Goal: Information Seeking & Learning: Learn about a topic

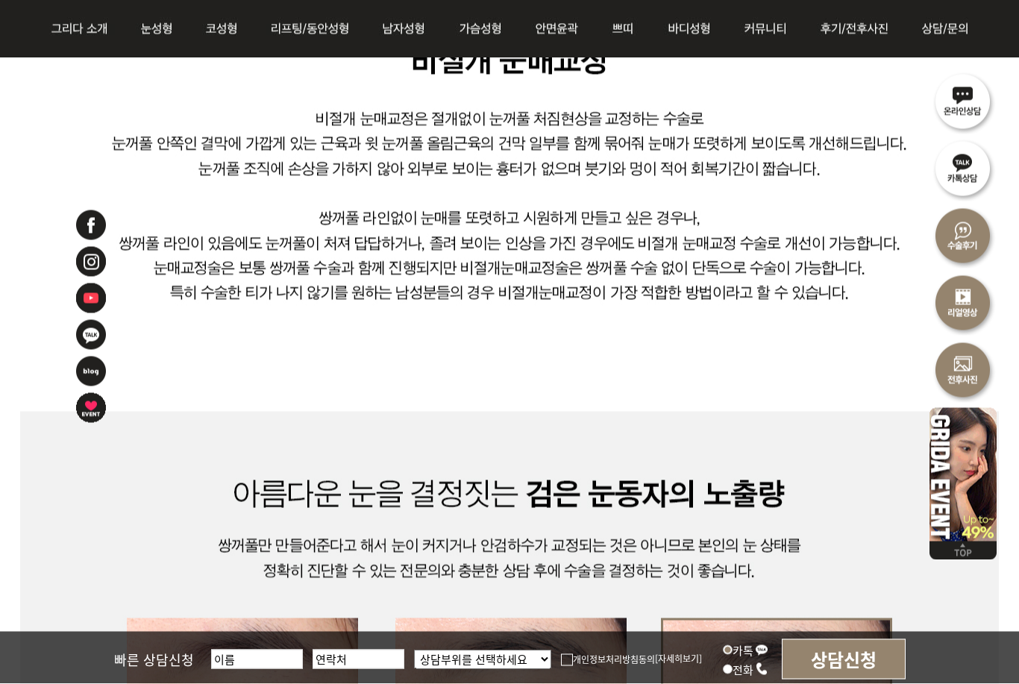
scroll to position [1169, 0]
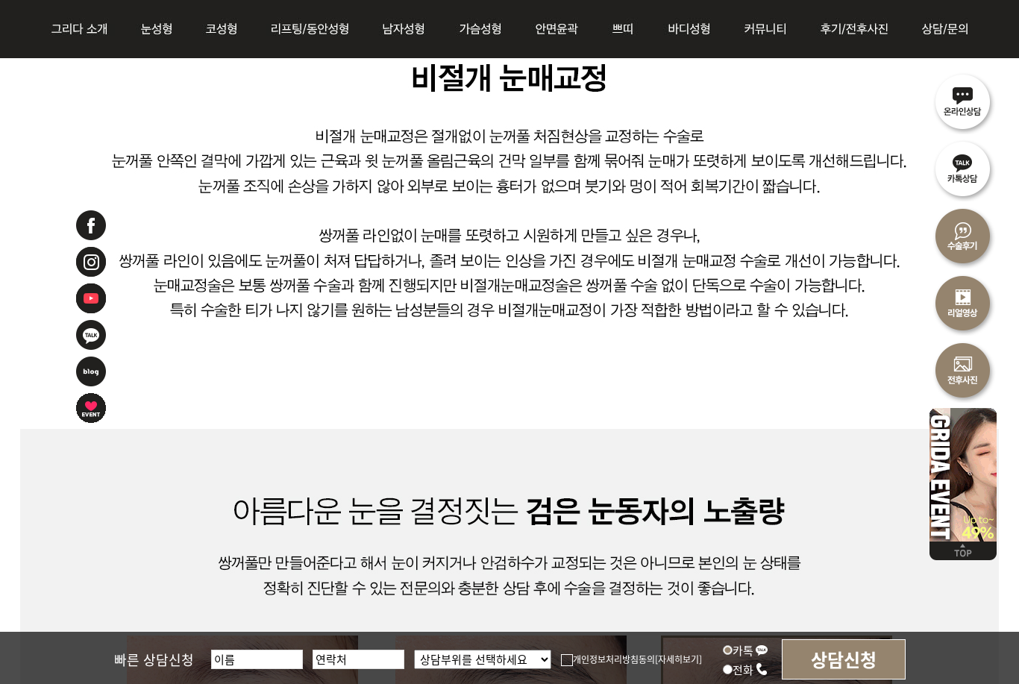
click at [694, 415] on img at bounding box center [509, 508] width 979 height 896
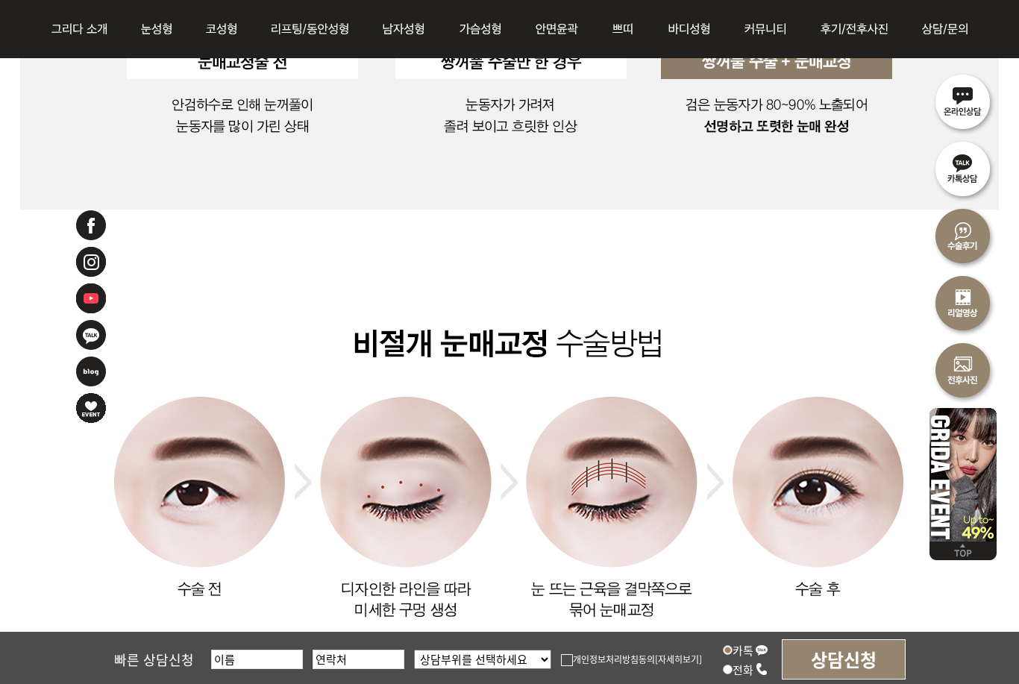
scroll to position [2091, 0]
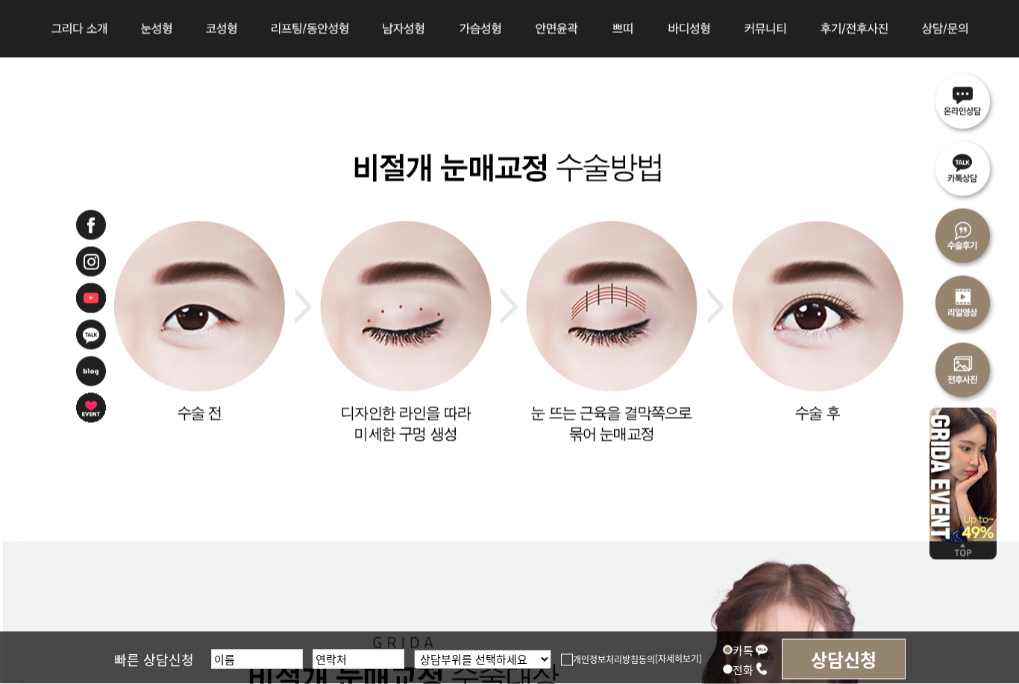
click at [342, 398] on img at bounding box center [509, 287] width 979 height 507
click at [347, 411] on img at bounding box center [509, 287] width 979 height 507
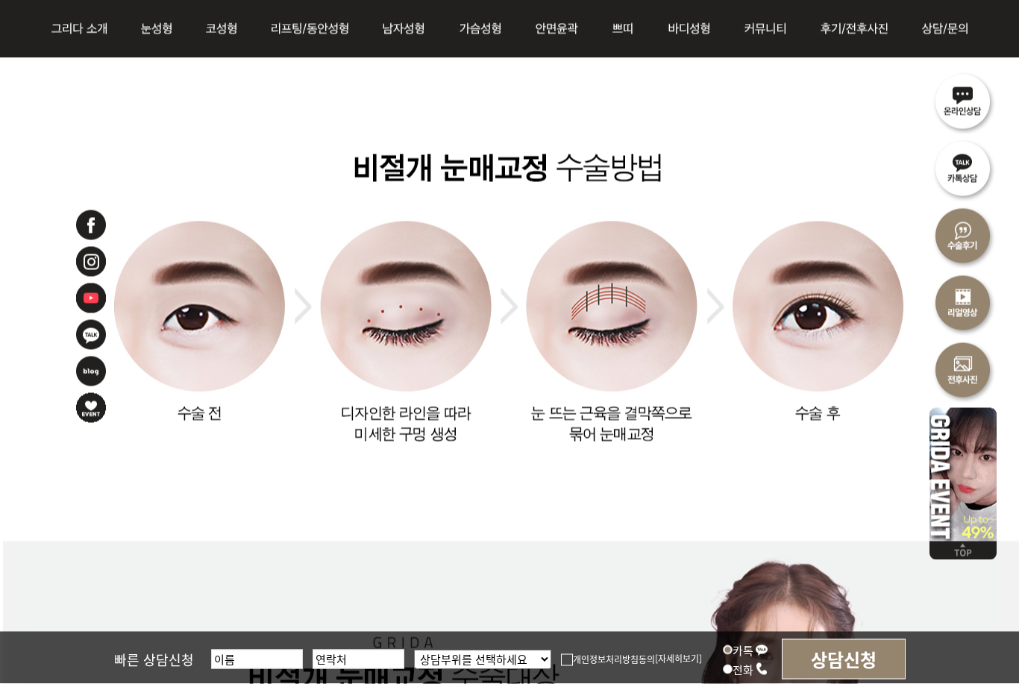
scroll to position [2092, 0]
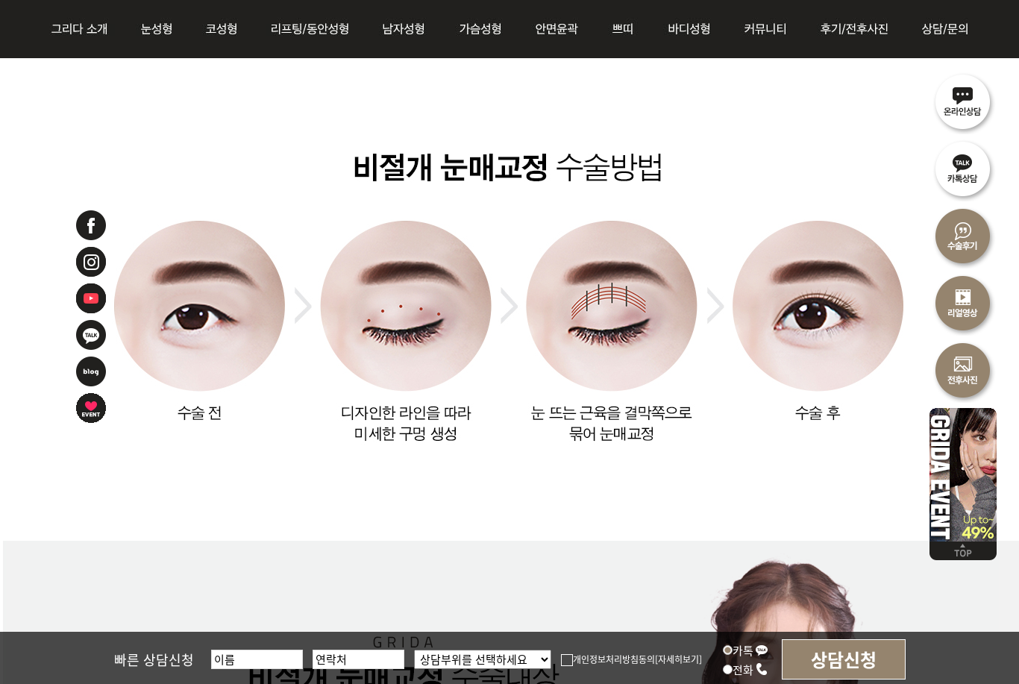
drag, startPoint x: 341, startPoint y: 411, endPoint x: 455, endPoint y: 435, distance: 116.6
click at [455, 435] on img at bounding box center [509, 287] width 979 height 507
drag, startPoint x: 533, startPoint y: 415, endPoint x: 654, endPoint y: 430, distance: 122.6
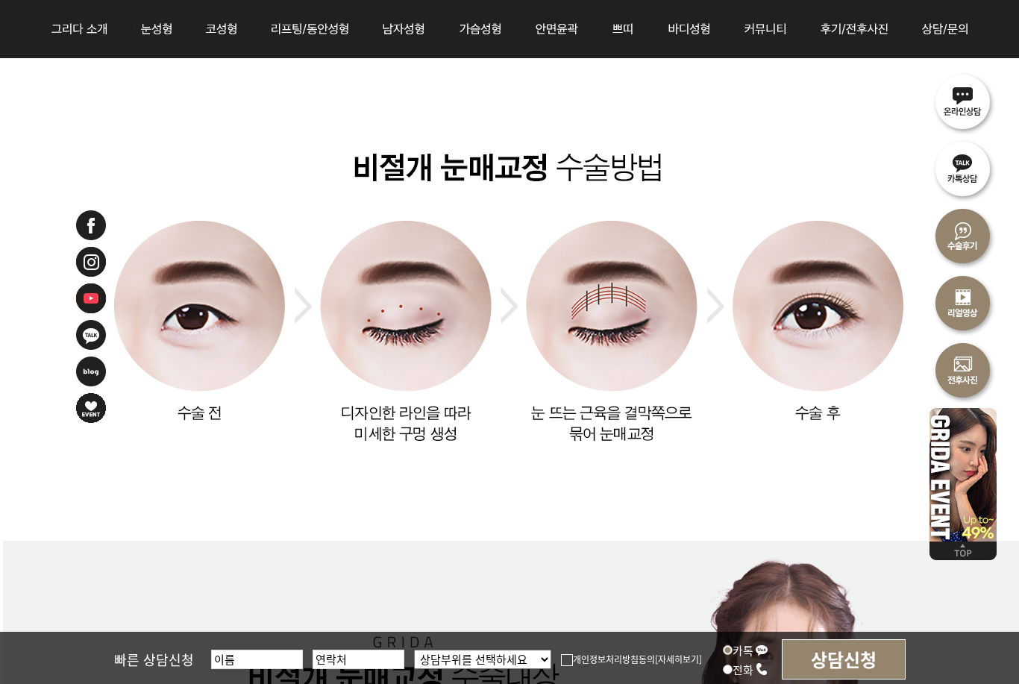
click at [654, 430] on img at bounding box center [509, 287] width 979 height 507
click at [662, 460] on img at bounding box center [509, 287] width 979 height 507
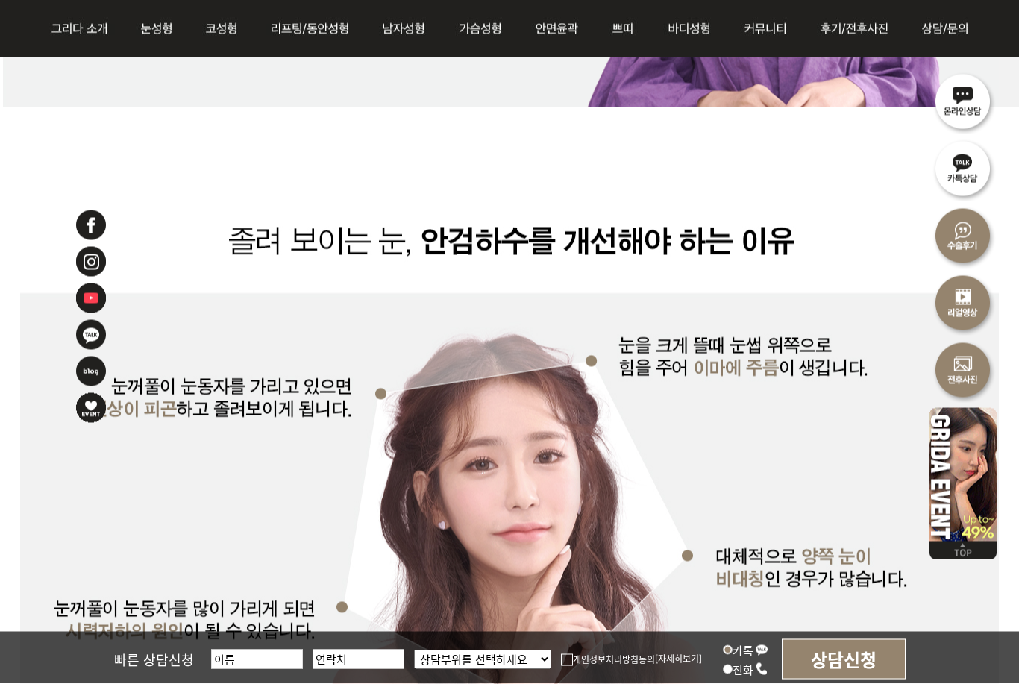
scroll to position [2950, 0]
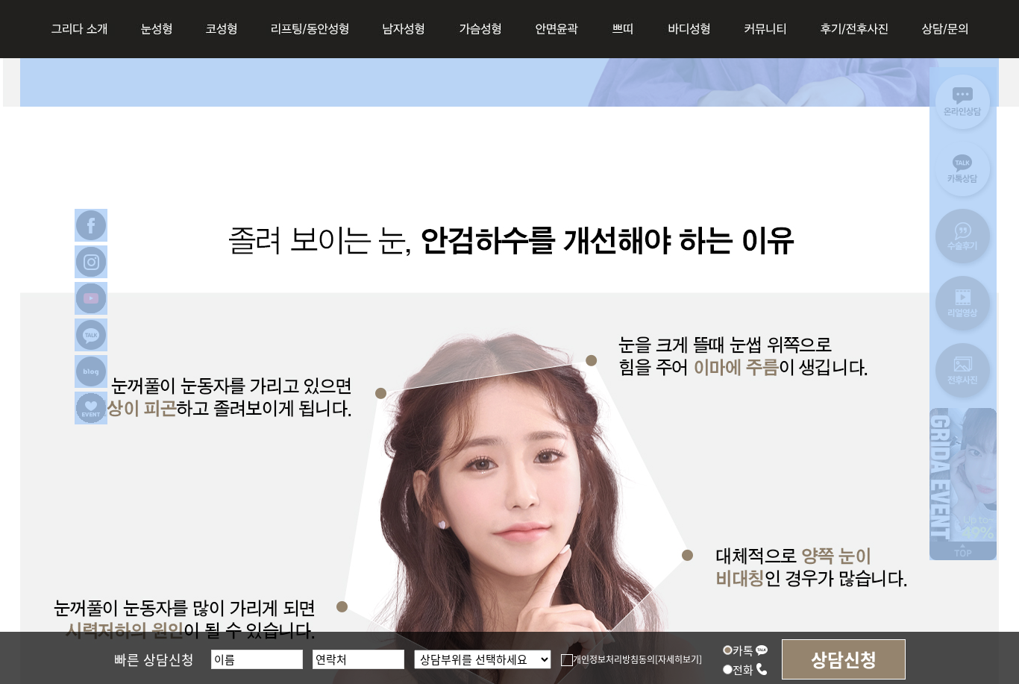
drag, startPoint x: 115, startPoint y: 381, endPoint x: 204, endPoint y: 395, distance: 89.9
click at [204, 395] on body "l 그리다소개 l 의료진소개 l 핵심경쟁력 l 병원 둘러보기 l 진료시간 l 찾아오시는길 l 자연유착 l 쌍꺼풀 l 눈매교정 l 트임술 l 앞…" at bounding box center [509, 611] width 1019 height 7122
drag, startPoint x: 351, startPoint y: 411, endPoint x: 141, endPoint y: 414, distance: 209.6
click at [141, 414] on body "l 그리다소개 l 의료진소개 l 핵심경쟁력 l 병원 둘러보기 l 진료시간 l 찾아오시는길 l 자연유착 l 쌍꺼풀 l 눈매교정 l 트임술 l 앞…" at bounding box center [509, 611] width 1019 height 7122
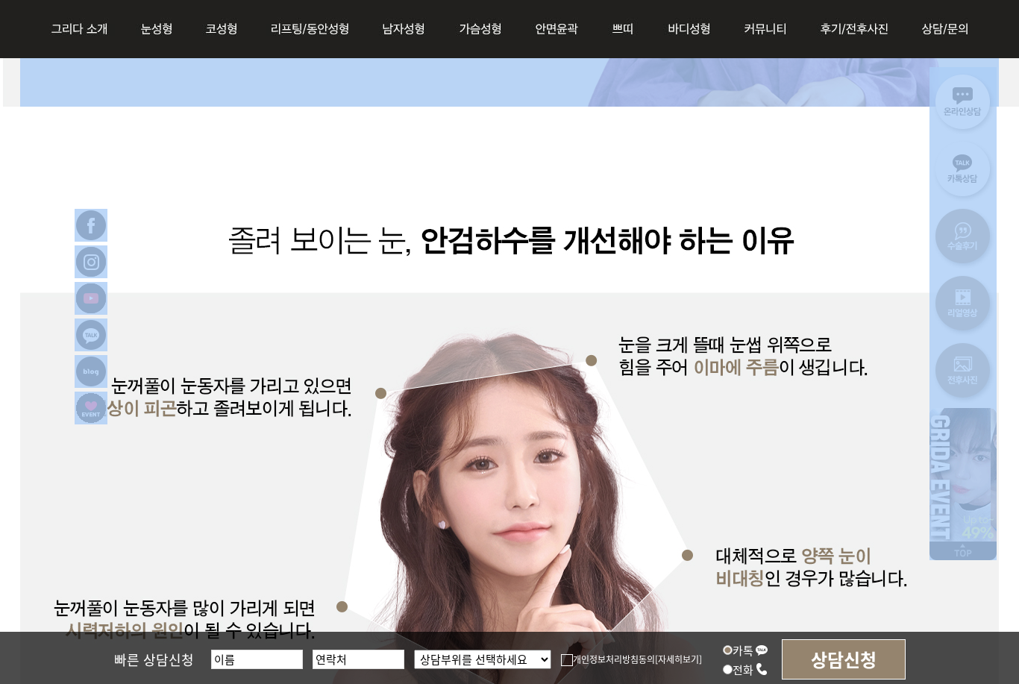
click at [141, 414] on div at bounding box center [112, 433] width 75 height 448
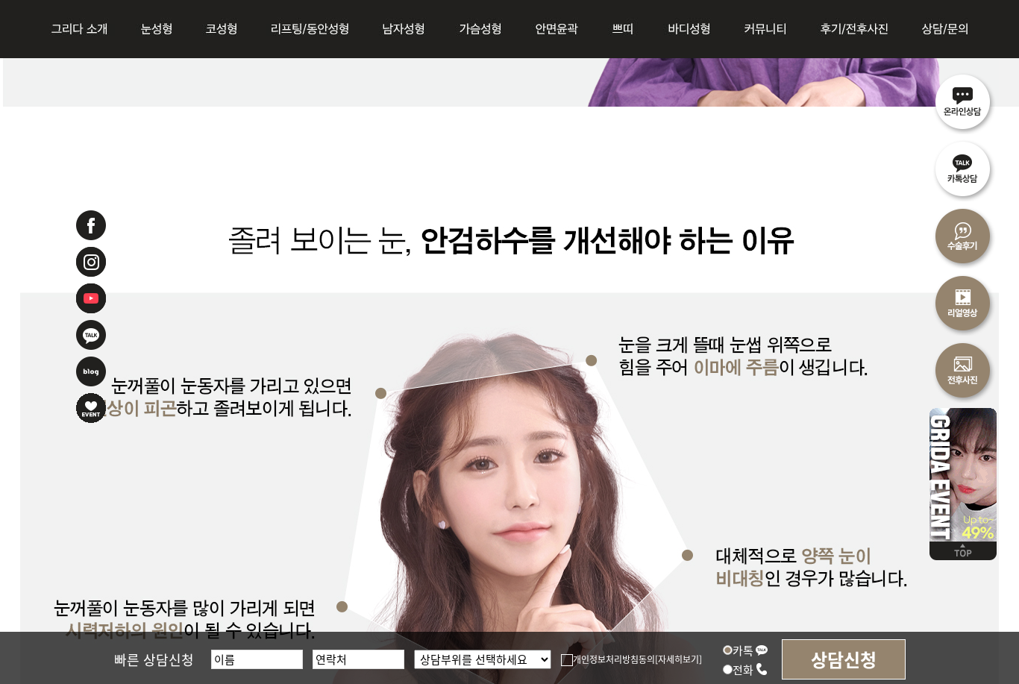
click at [116, 383] on div at bounding box center [112, 433] width 75 height 448
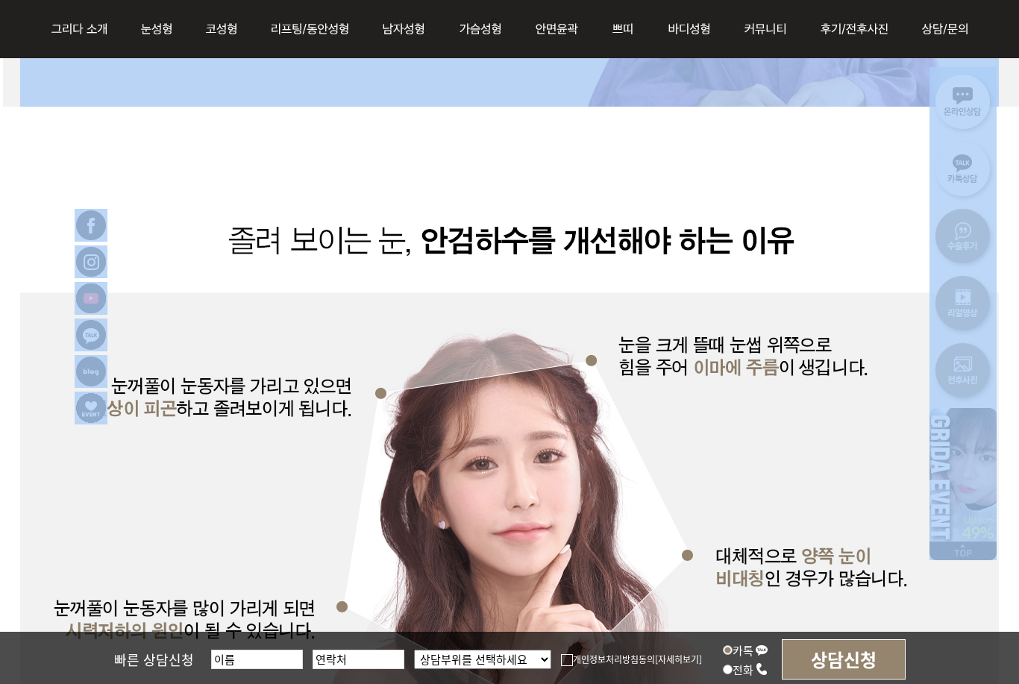
drag, startPoint x: 116, startPoint y: 383, endPoint x: 174, endPoint y: 408, distance: 63.2
click at [174, 408] on body "l 그리다소개 l 의료진소개 l 핵심경쟁력 l 병원 둘러보기 l 진료시간 l 찾아오시는길 l 자연유착 l 쌍꺼풀 l 눈매교정 l 트임술 l 앞…" at bounding box center [509, 611] width 1019 height 7122
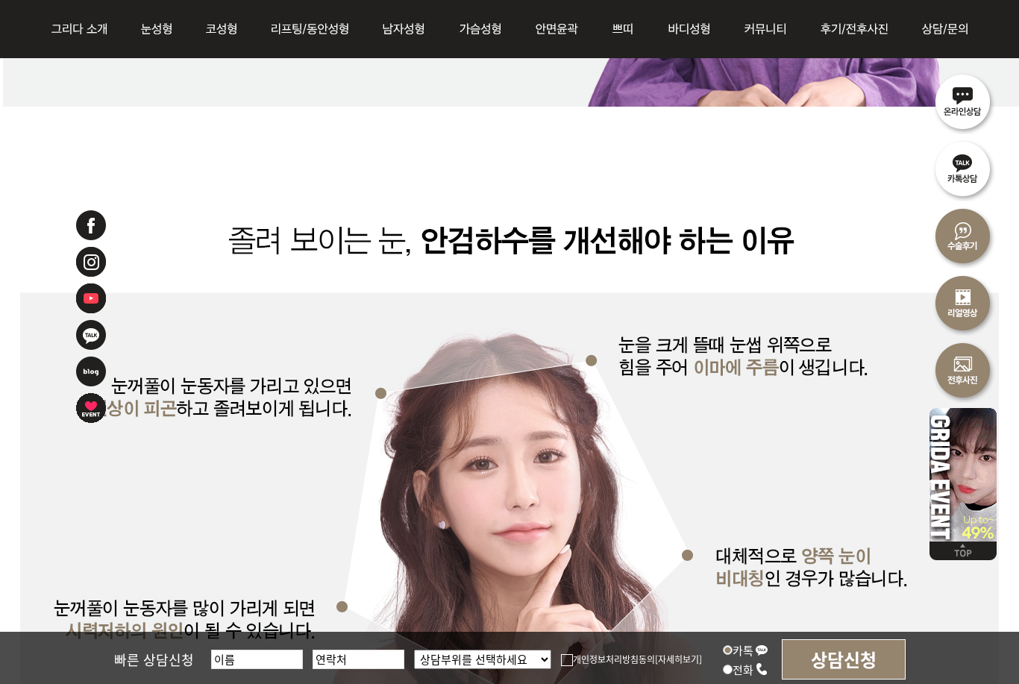
drag, startPoint x: 346, startPoint y: 411, endPoint x: 152, endPoint y: 390, distance: 195.1
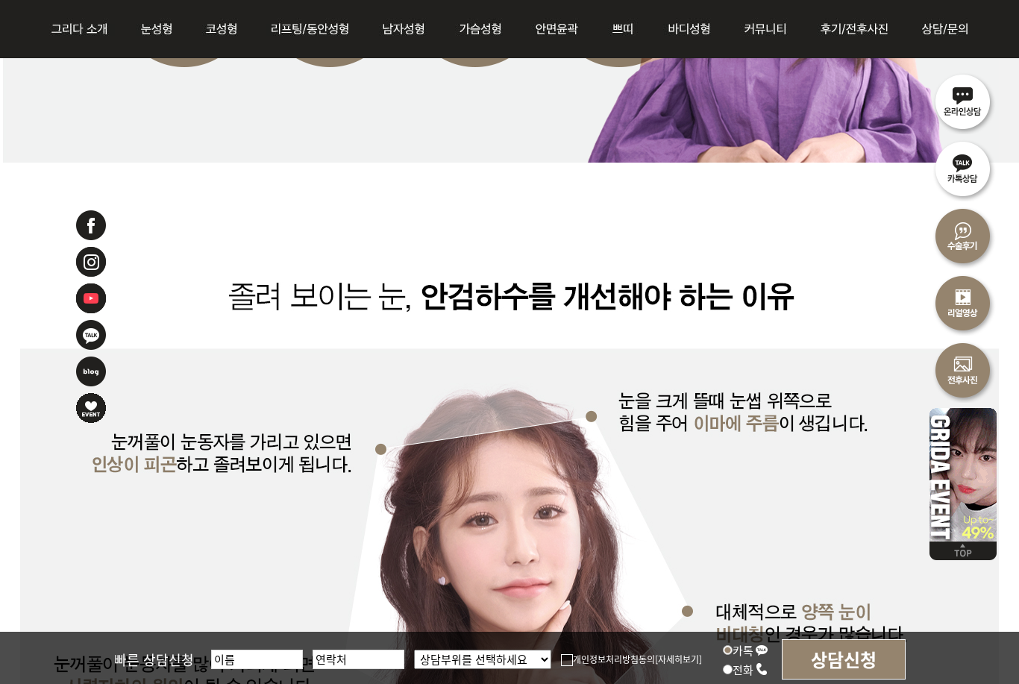
scroll to position [3003, 0]
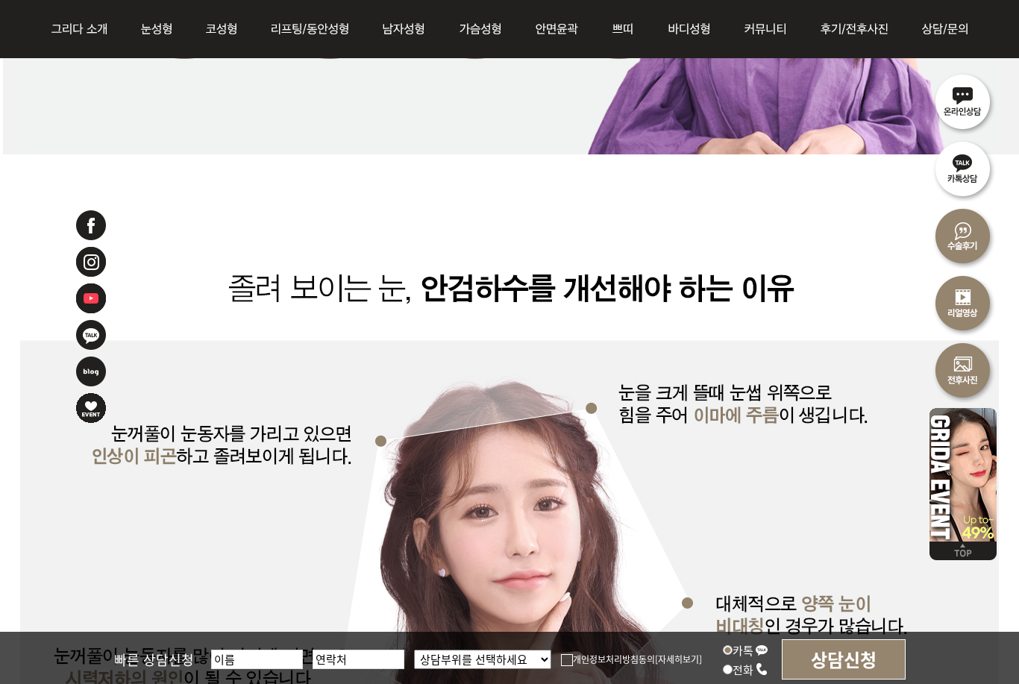
scroll to position [2873, 0]
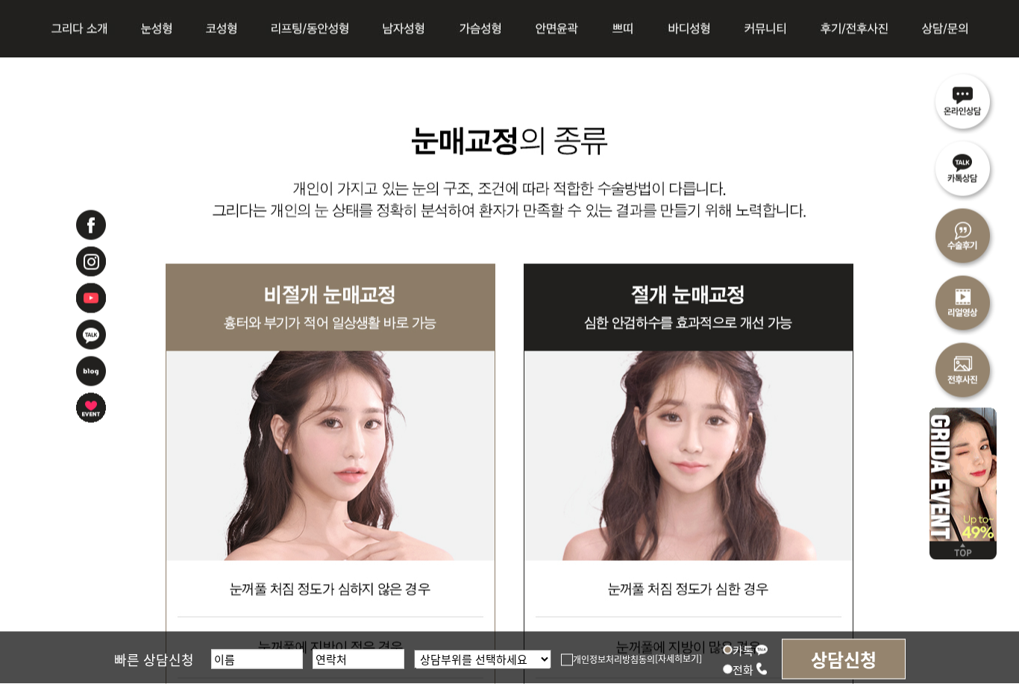
scroll to position [3709, 0]
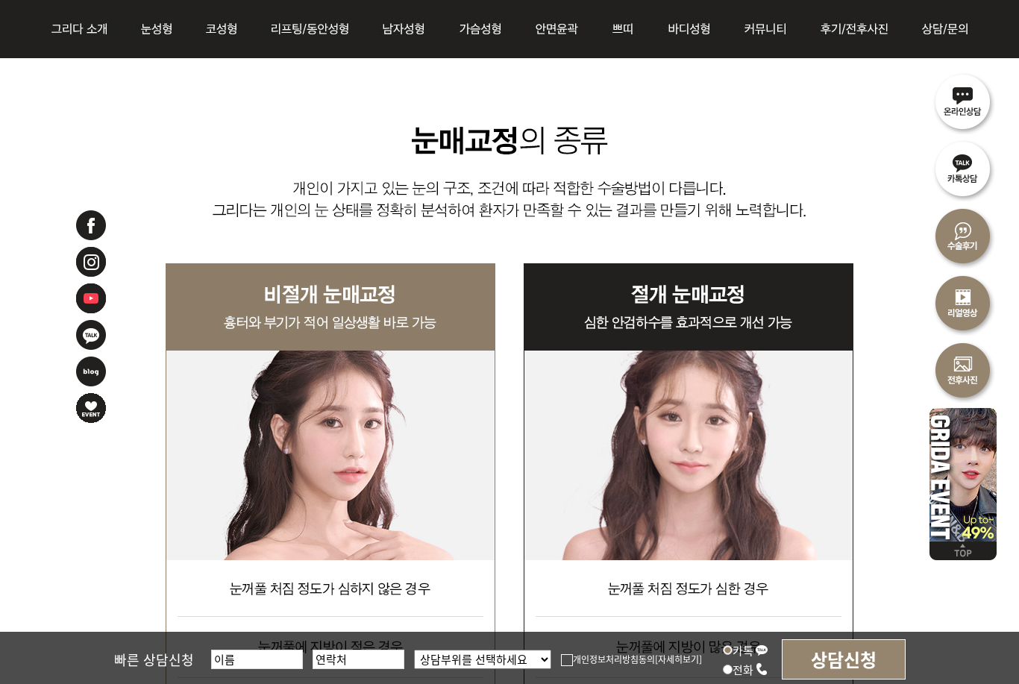
click at [779, 509] on img at bounding box center [509, 136] width 979 height 1578
click at [734, 313] on img at bounding box center [509, 136] width 979 height 1578
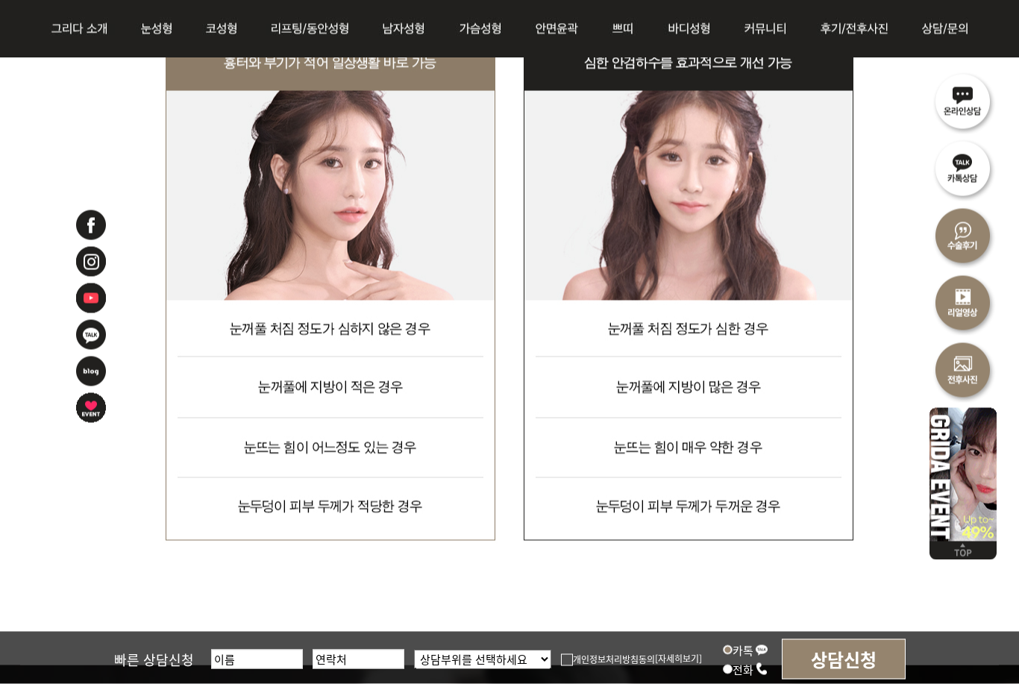
scroll to position [3969, 0]
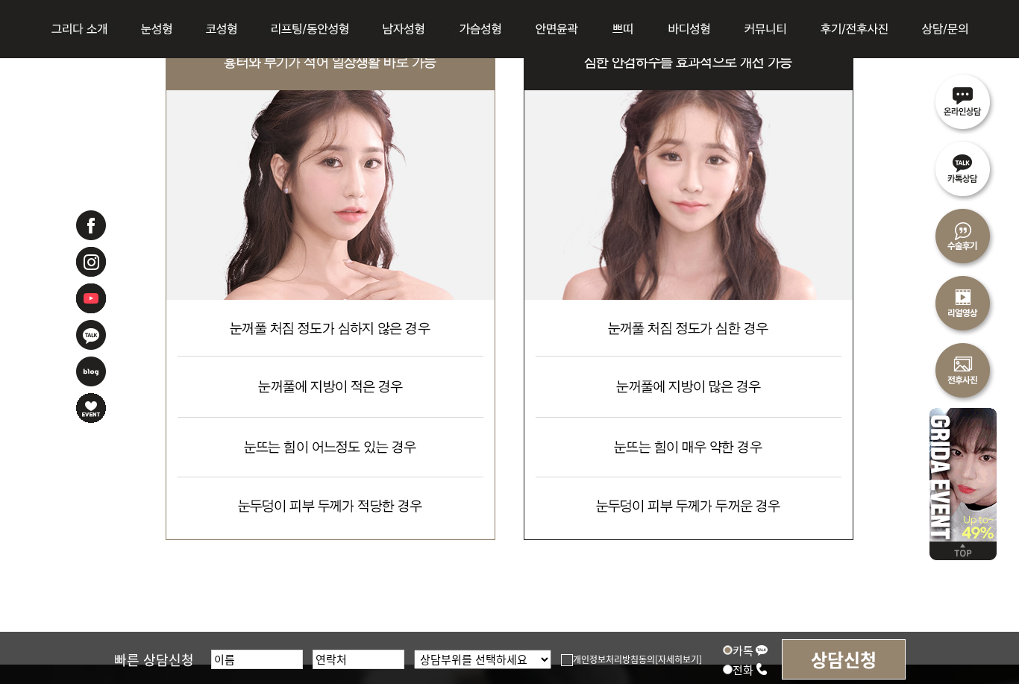
drag, startPoint x: 596, startPoint y: 507, endPoint x: 795, endPoint y: 507, distance: 199.2
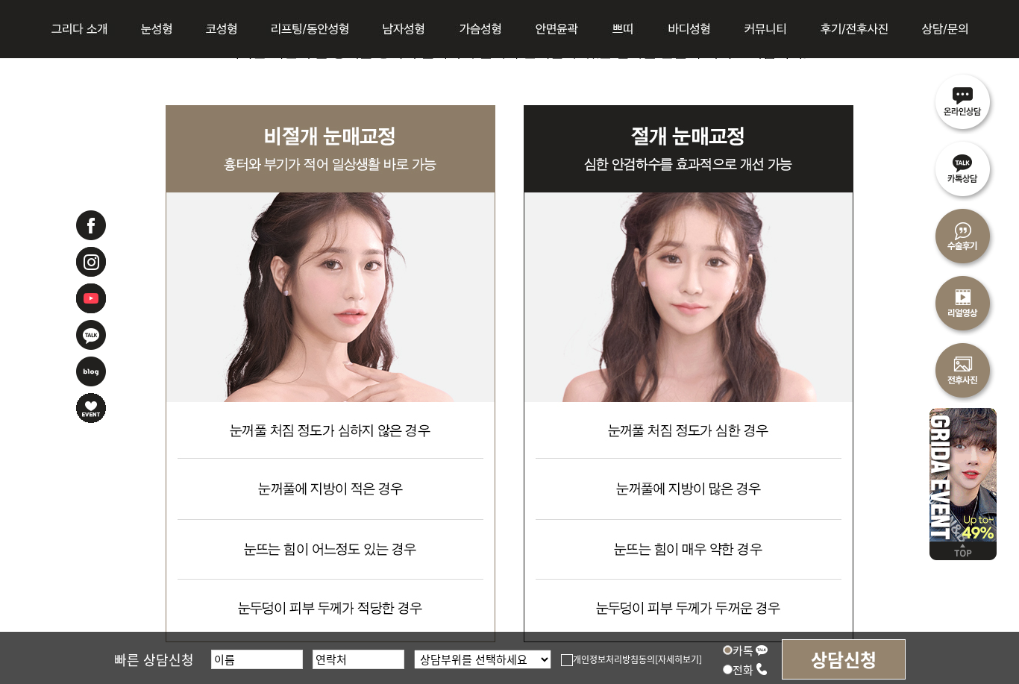
scroll to position [3870, 0]
